Goal: Transaction & Acquisition: Obtain resource

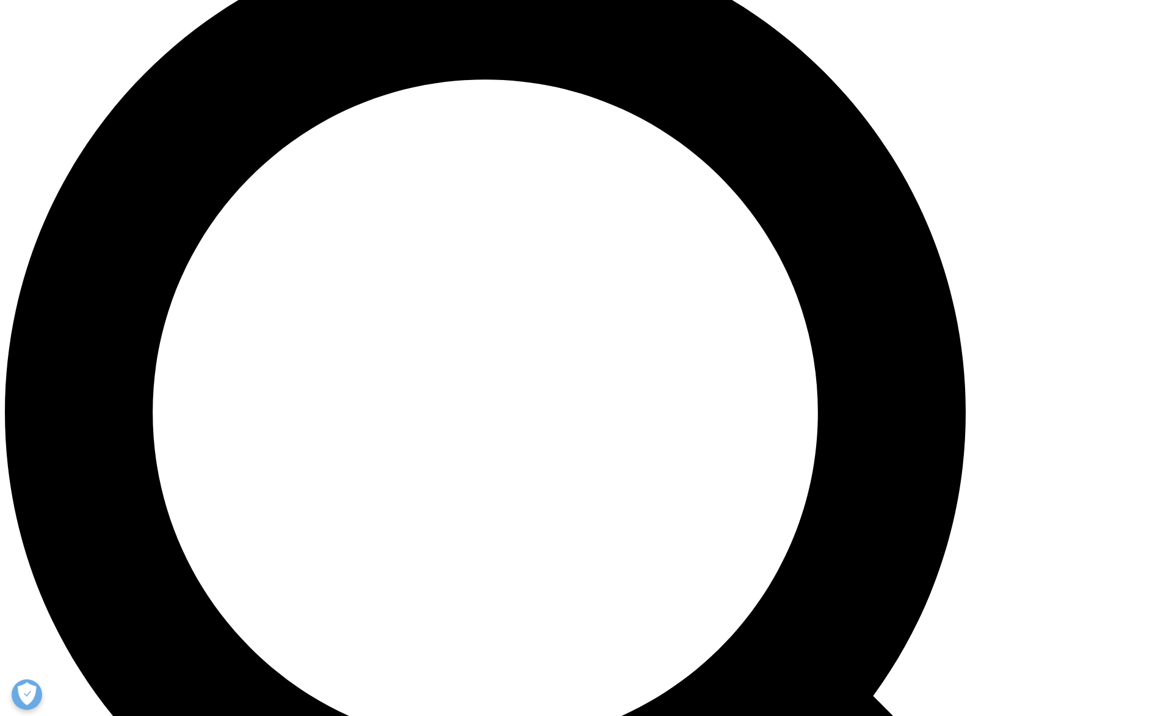
scroll to position [1228, 0]
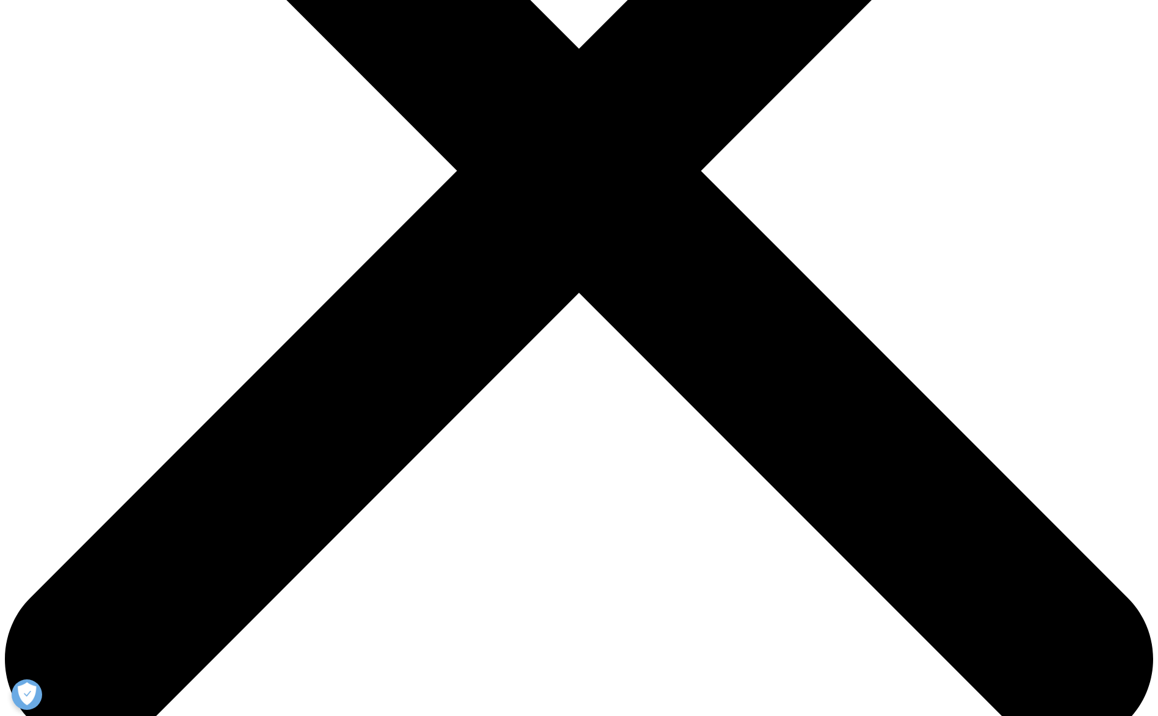
scroll to position [419, 0]
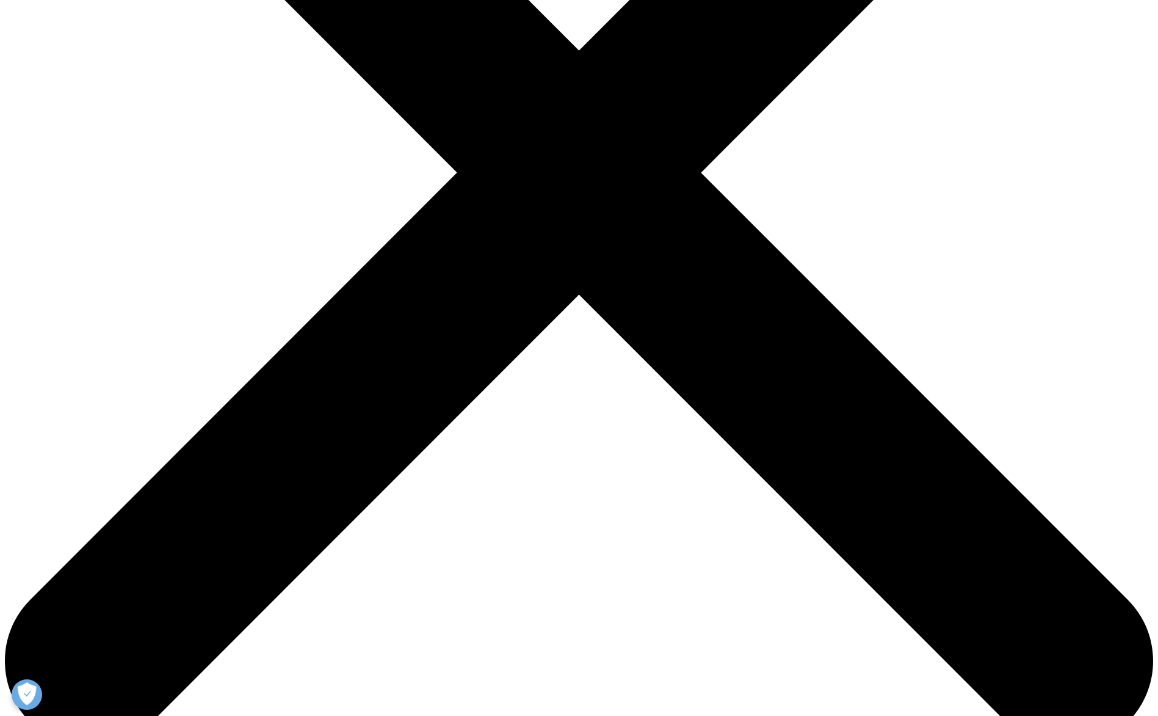
paste input "The Global Use of Medicines: Outlook to 2028"
type input "The Global Use of Medicines: Outlook to 2028"
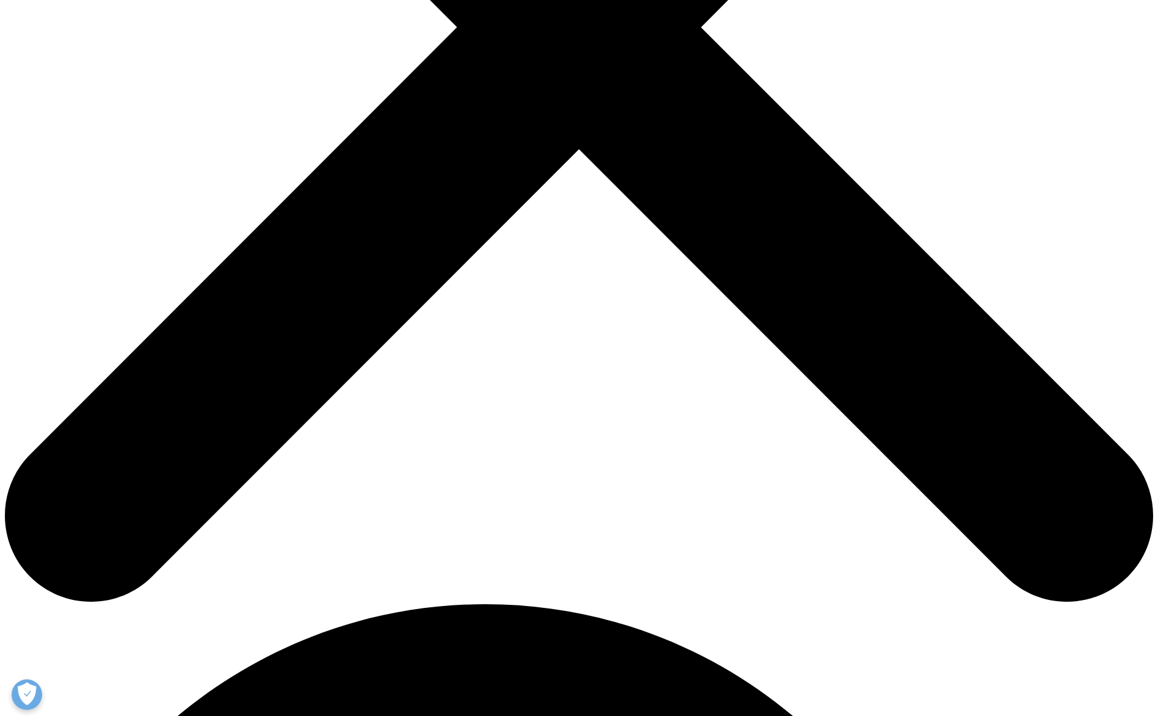
scroll to position [573, 0]
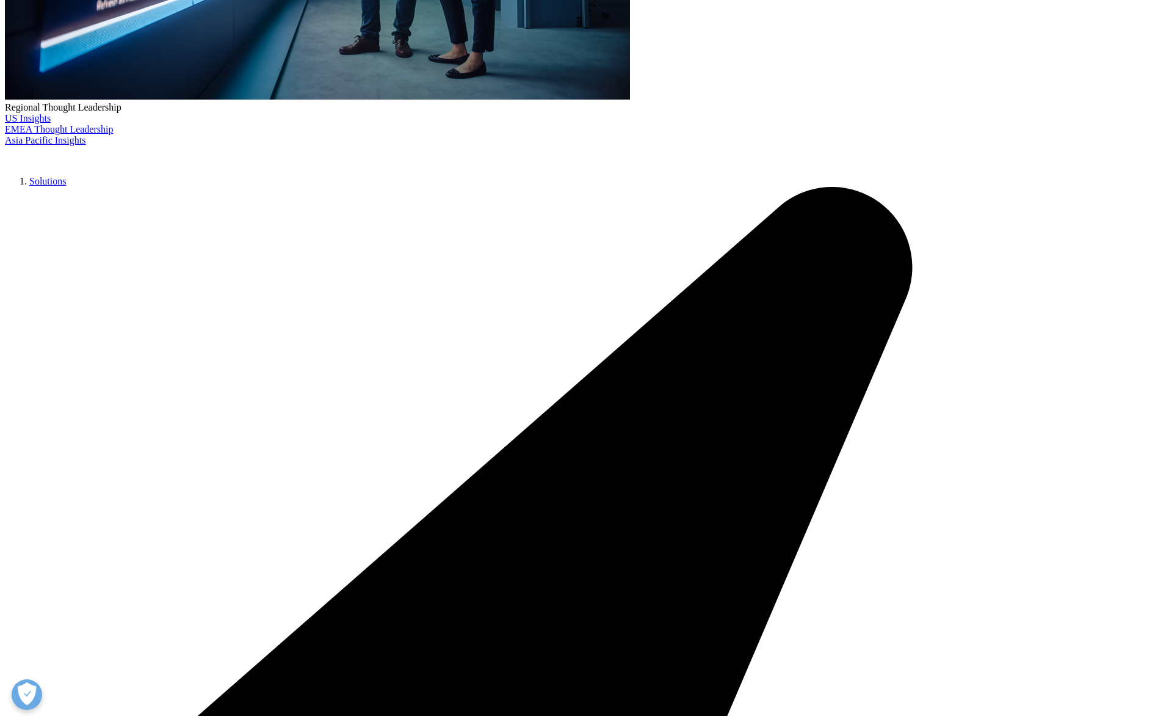
scroll to position [471, 0]
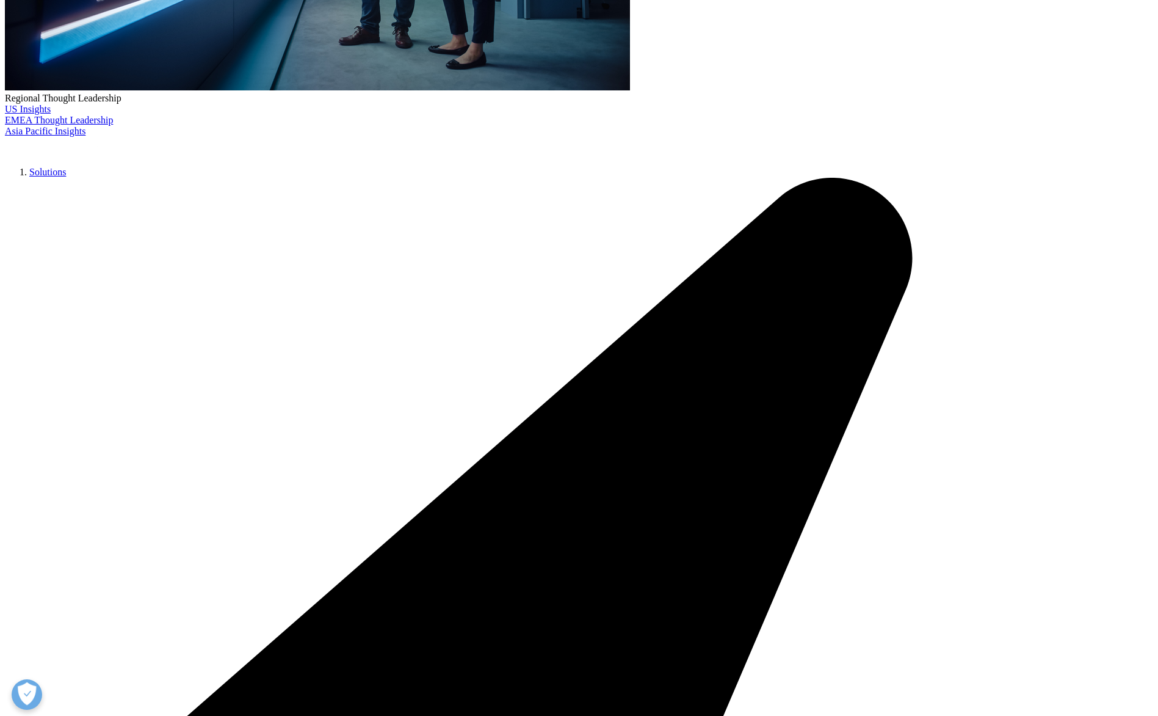
type input "REIJI"
type input "MORISHIMA"
type input "[EMAIL_ADDRESS][DOMAIN_NAME]"
type input "Marubeni Corporation"
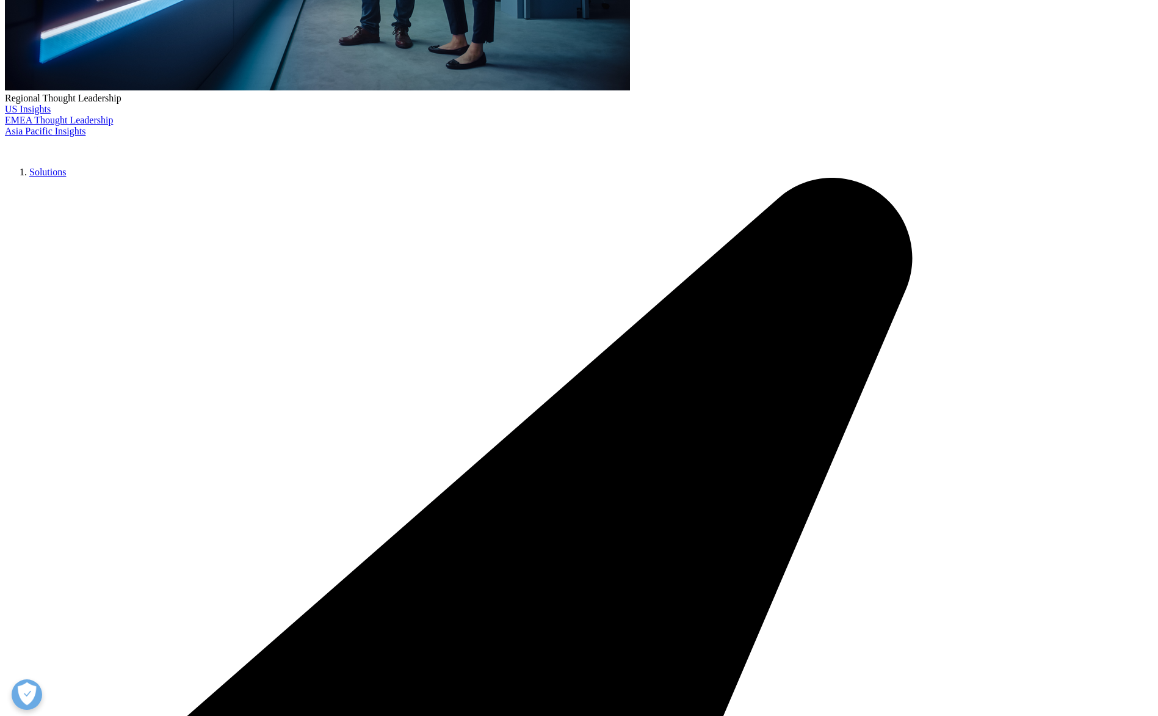
select select "[GEOGRAPHIC_DATA]"
type input "G"
type input "General Manager"
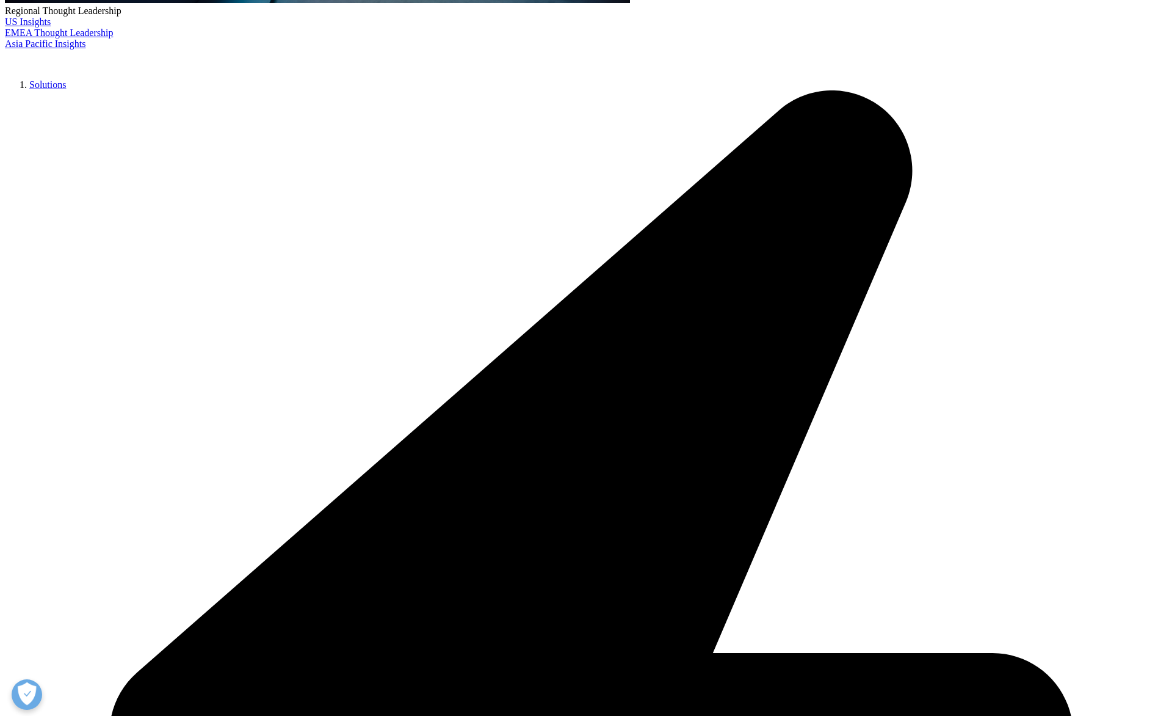
scroll to position [424, 720]
click at [366, 68] on link "Click here to download" at bounding box center [367, 61] width 145 height 16
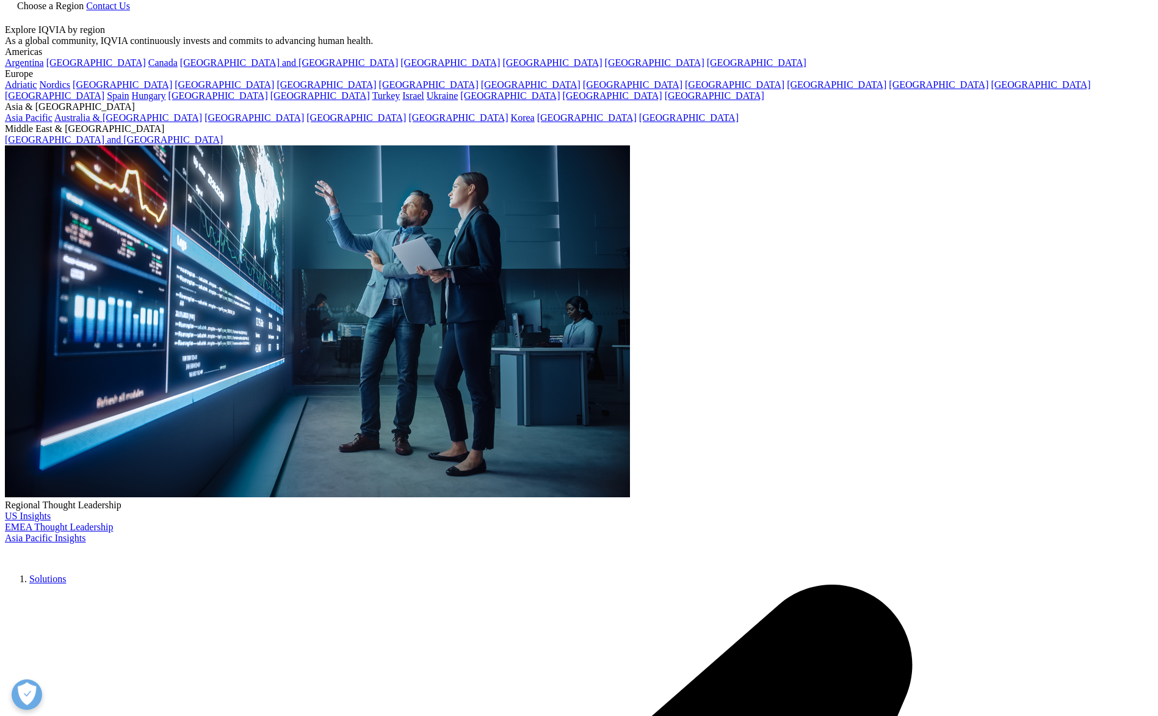
scroll to position [0, 0]
